Goal: Task Accomplishment & Management: Use online tool/utility

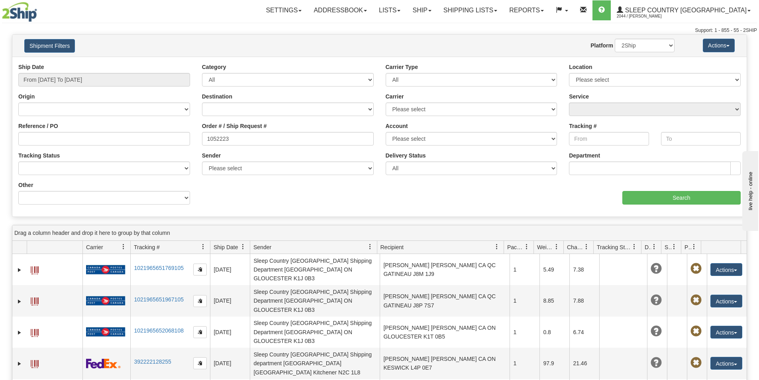
type input "1052223"
click at [108, 67] on div "Ship Date From 08/17/2025 To 08/18/2025" at bounding box center [104, 75] width 172 height 24
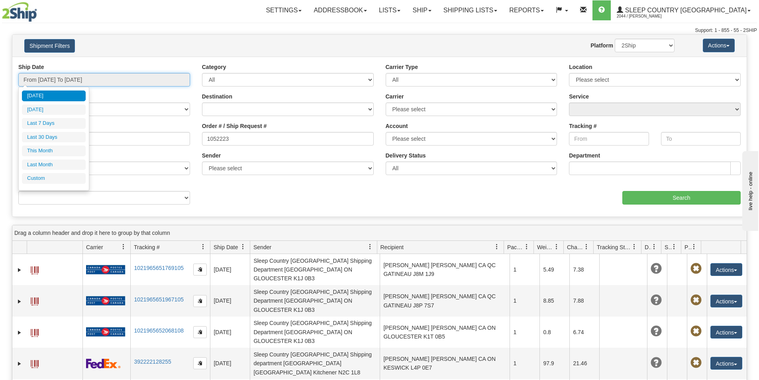
drag, startPoint x: 112, startPoint y: 77, endPoint x: 105, endPoint y: 97, distance: 20.7
click at [112, 77] on input "From 08/17/2025 To 08/18/2025" at bounding box center [104, 80] width 172 height 14
click at [57, 139] on li "Last 30 Days" at bounding box center [54, 137] width 64 height 11
type input "From 07/20/2025 To 08/18/2025"
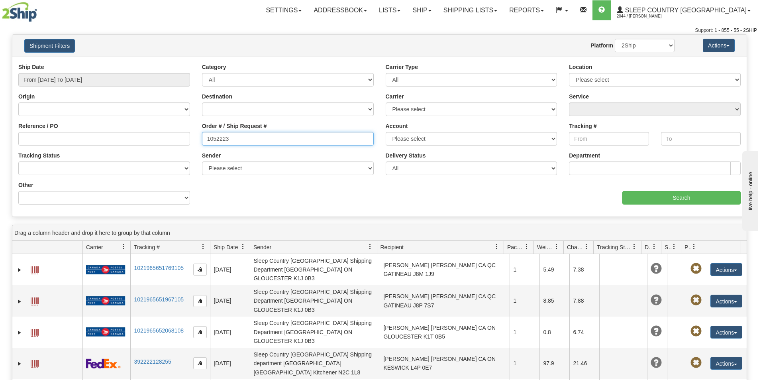
drag, startPoint x: 143, startPoint y: 145, endPoint x: 51, endPoint y: 147, distance: 92.5
click at [51, 63] on div "Reference / PO Order # / Ship Request # 1052223 Account Please select Canada Po…" at bounding box center [379, 63] width 734 height 0
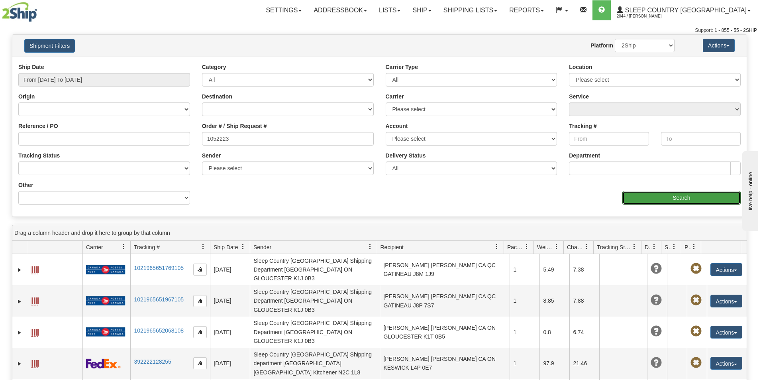
drag, startPoint x: 694, startPoint y: 197, endPoint x: 240, endPoint y: 29, distance: 484.3
click at [652, 181] on div "aaa Search" at bounding box center [563, 193] width 367 height 24
click at [77, 80] on input "From 07/20/2025 To 08/18/2025" at bounding box center [104, 80] width 172 height 14
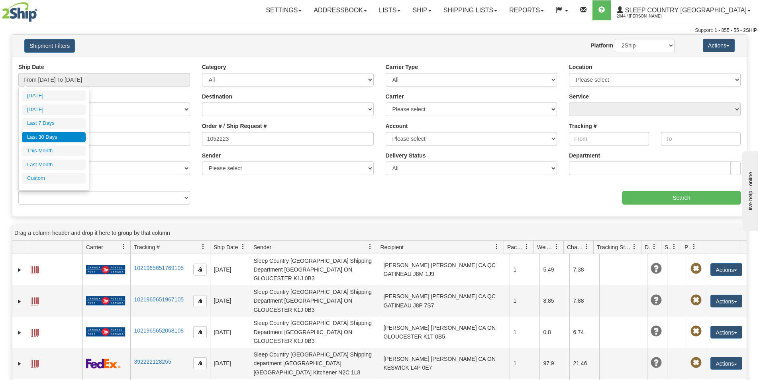
click at [56, 136] on li "Last 30 Days" at bounding box center [54, 137] width 64 height 11
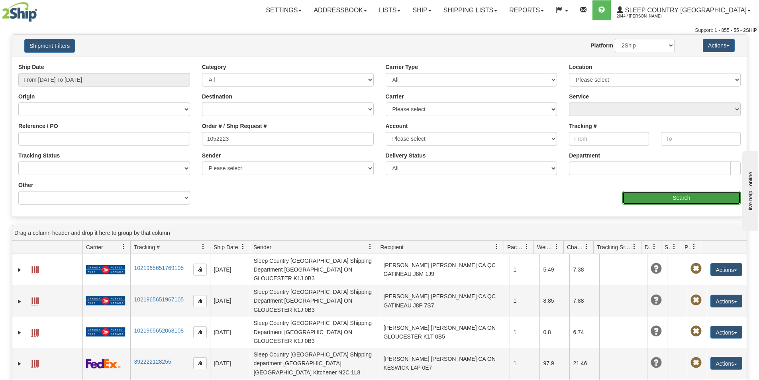
click at [673, 195] on input "Search" at bounding box center [682, 198] width 118 height 14
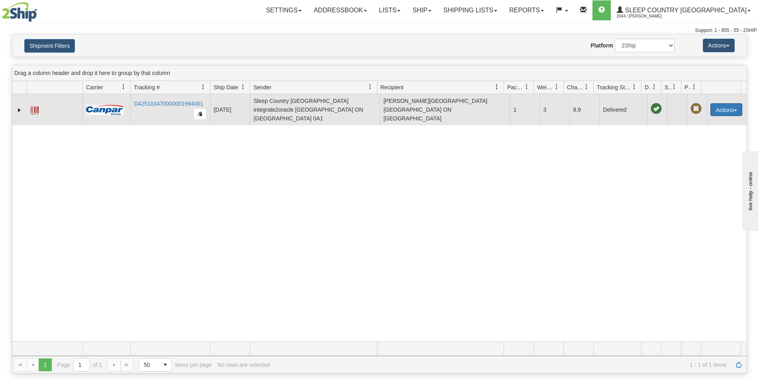
click at [734, 110] on span "button" at bounding box center [735, 111] width 3 height 2
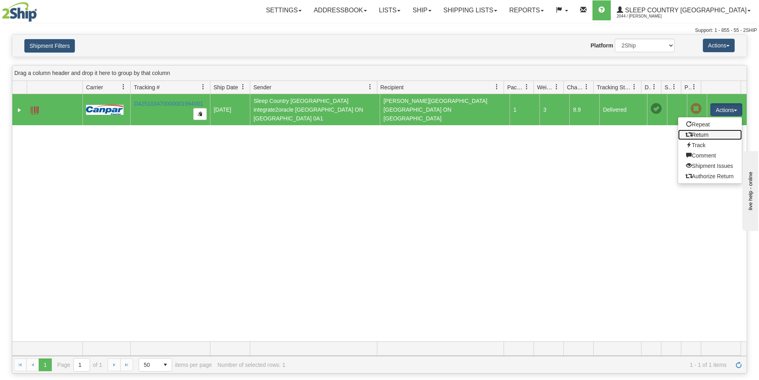
drag, startPoint x: 707, startPoint y: 132, endPoint x: 644, endPoint y: 161, distance: 69.0
click at [707, 133] on link "Return" at bounding box center [710, 135] width 64 height 10
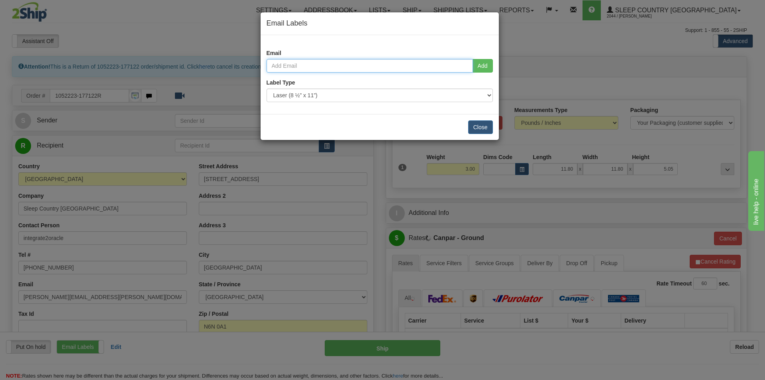
drag, startPoint x: 409, startPoint y: 65, endPoint x: 405, endPoint y: 66, distance: 4.9
click at [409, 65] on input "email" at bounding box center [370, 66] width 206 height 14
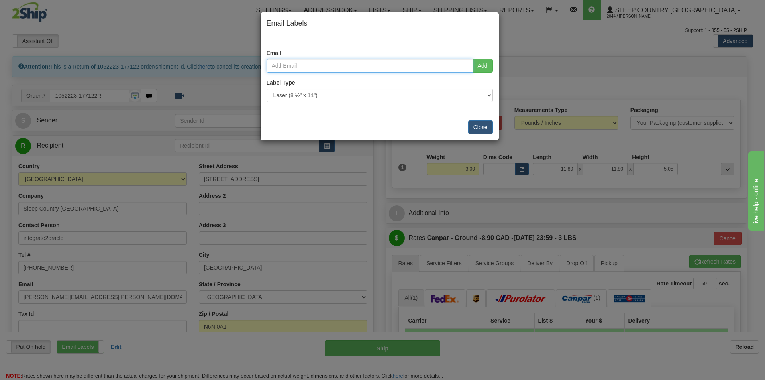
click at [289, 64] on input "email" at bounding box center [370, 66] width 206 height 14
paste input "kimulyon@gmail.com"
type input "kimulyon@gmail.com"
drag, startPoint x: 487, startPoint y: 67, endPoint x: 481, endPoint y: 84, distance: 18.5
click at [487, 67] on button "Add" at bounding box center [483, 66] width 20 height 14
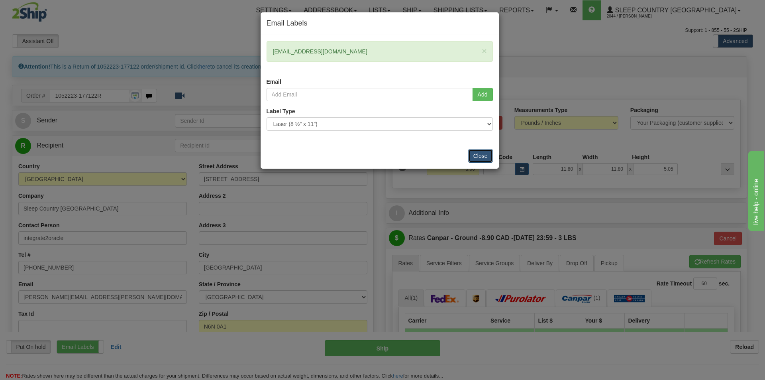
drag, startPoint x: 482, startPoint y: 155, endPoint x: 485, endPoint y: 165, distance: 9.6
click at [482, 156] on button "Close" at bounding box center [480, 156] width 25 height 14
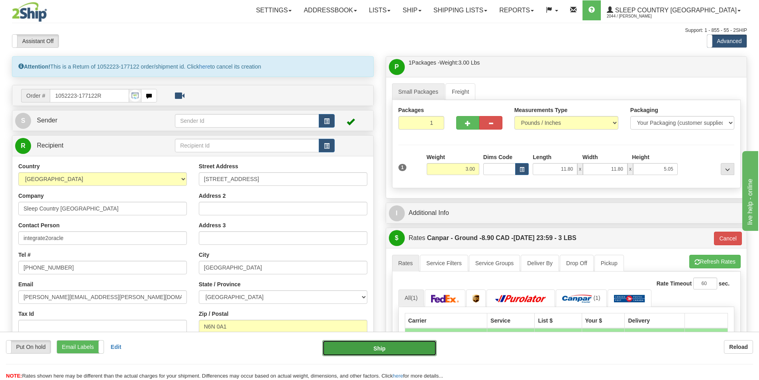
click at [382, 348] on button "Ship" at bounding box center [379, 348] width 114 height 16
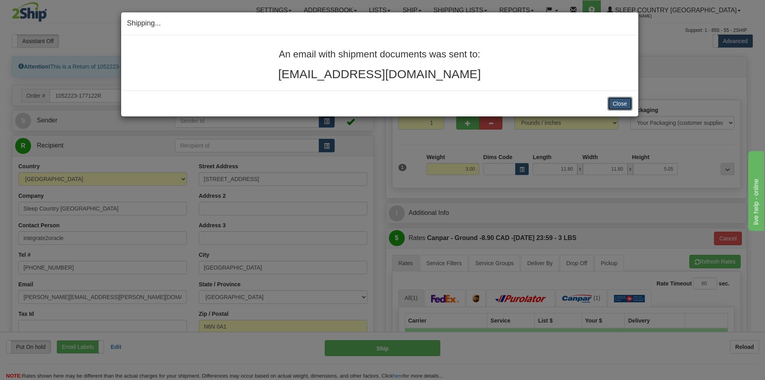
click at [626, 104] on button "Close" at bounding box center [620, 104] width 25 height 14
